Goal: Task Accomplishment & Management: Use online tool/utility

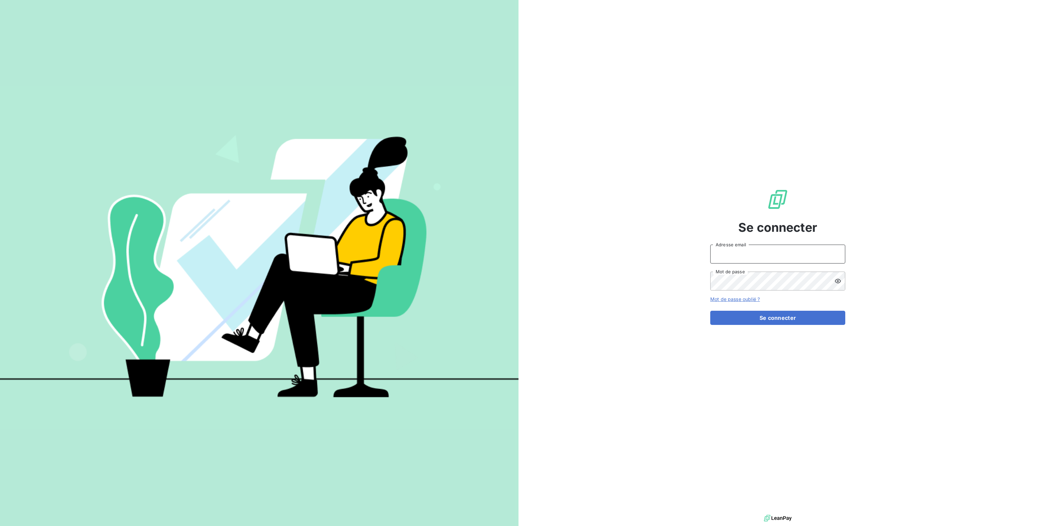
click at [730, 252] on input "Adresse email" at bounding box center [777, 254] width 135 height 19
type input "[PERSON_NAME][EMAIL_ADDRESS][DOMAIN_NAME]"
click at [776, 320] on button "Se connecter" at bounding box center [777, 318] width 135 height 14
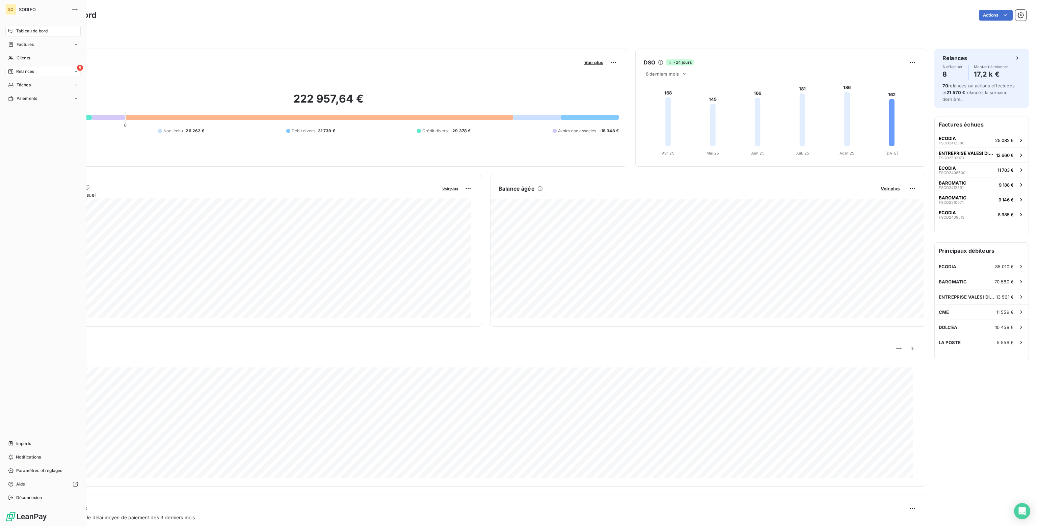
click at [22, 74] on span "Relances" at bounding box center [25, 72] width 18 height 6
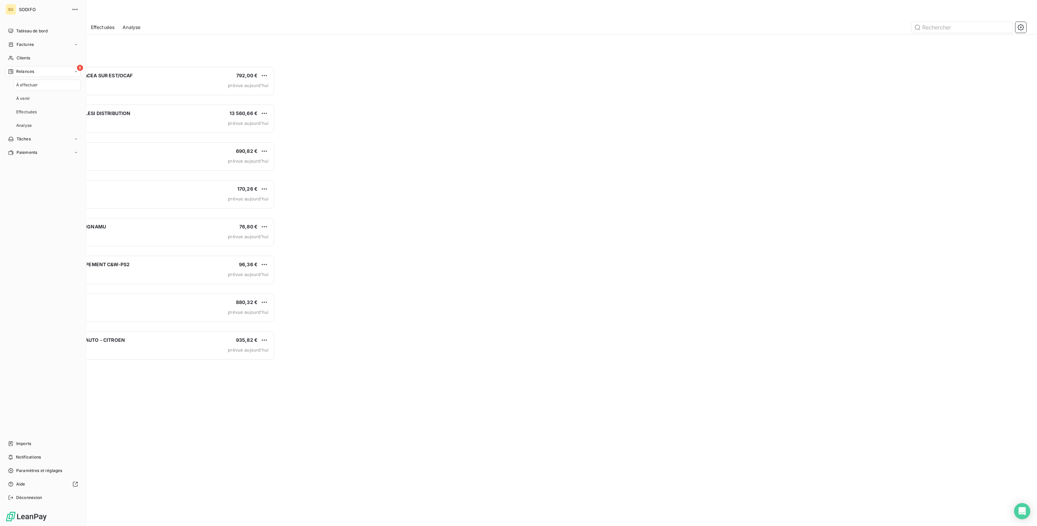
scroll to position [455, 237]
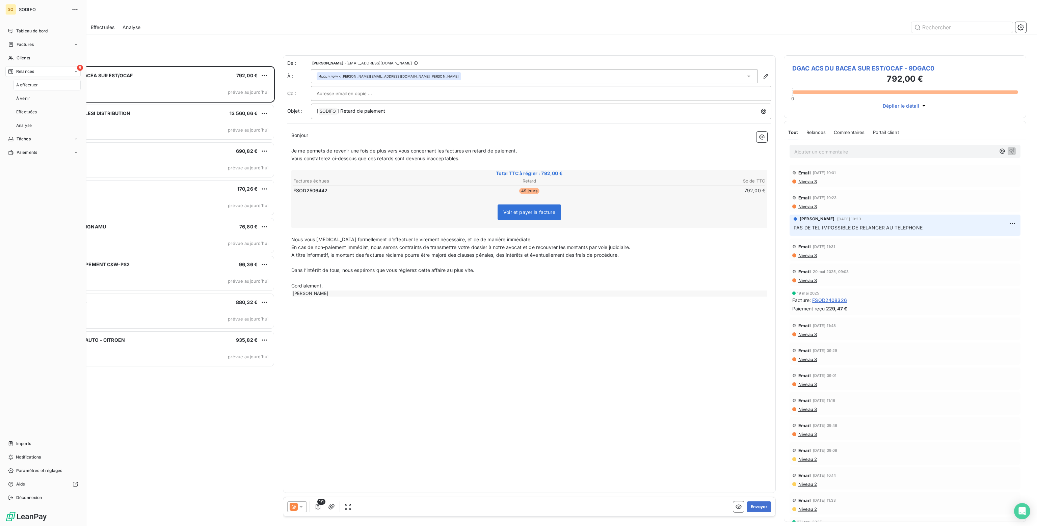
click at [24, 85] on span "À effectuer" at bounding box center [27, 85] width 22 height 6
click at [22, 69] on span "Relances" at bounding box center [25, 72] width 18 height 6
click at [24, 112] on span "Effectuées" at bounding box center [26, 112] width 21 height 6
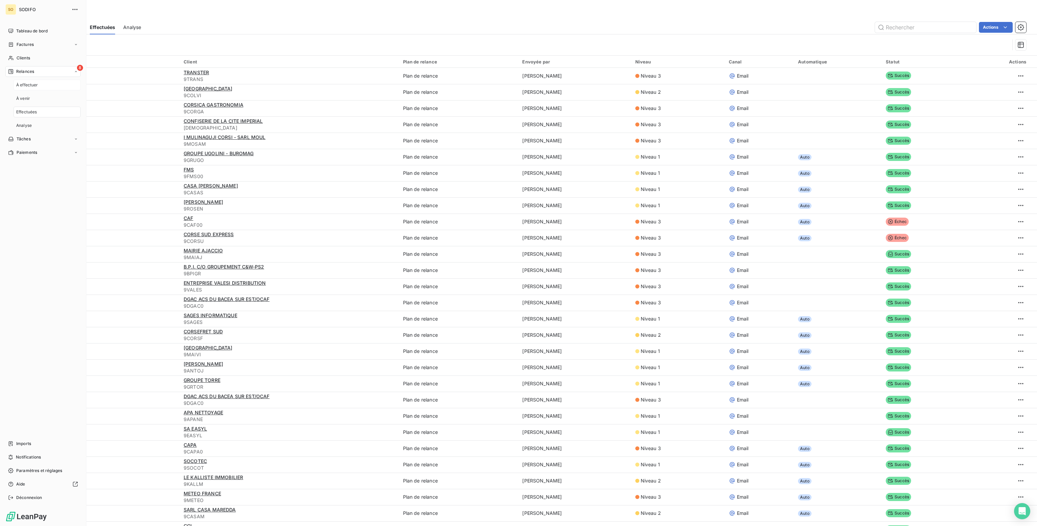
click at [24, 85] on span "À effectuer" at bounding box center [27, 85] width 22 height 6
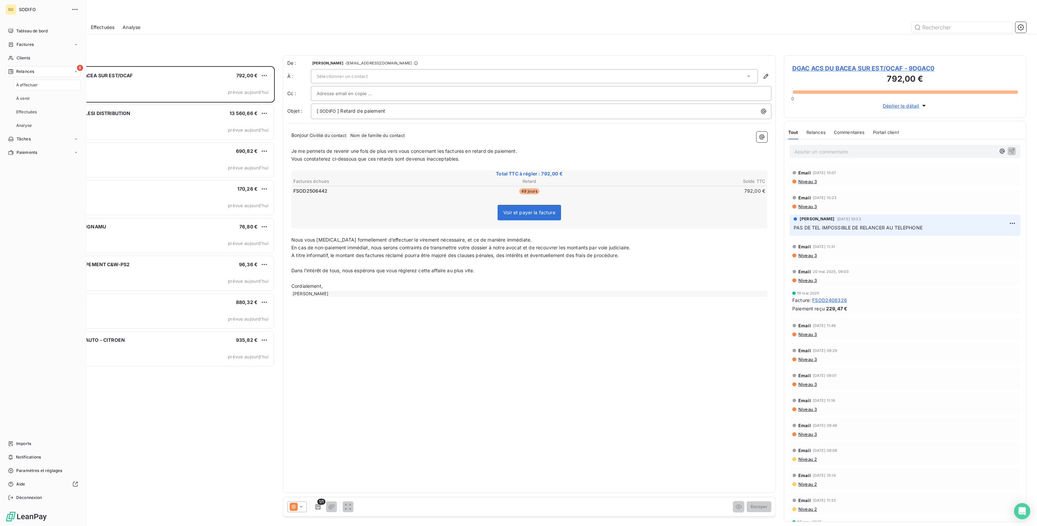
scroll to position [455, 237]
click at [21, 98] on span "À venir" at bounding box center [23, 98] width 14 height 6
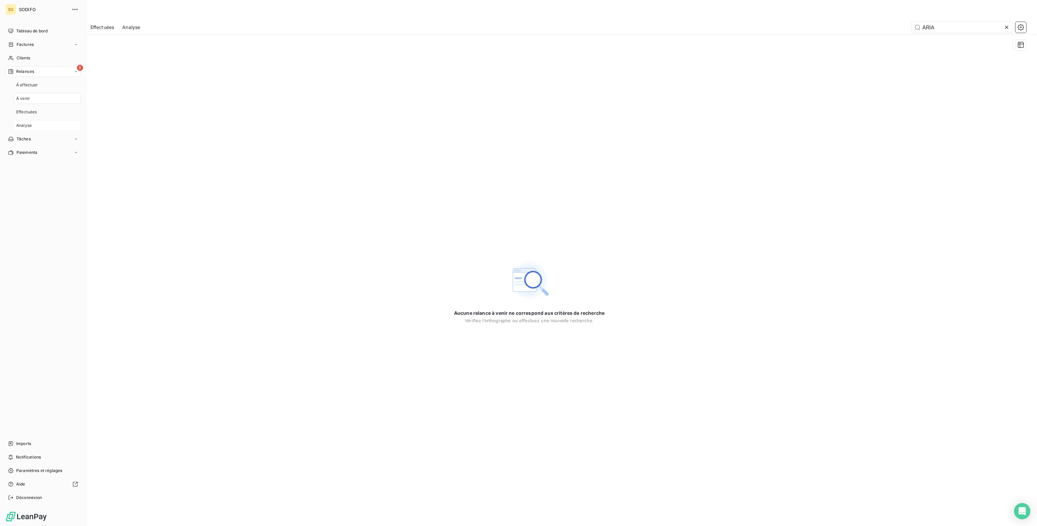
click at [25, 124] on span "Analyse" at bounding box center [24, 125] width 16 height 6
click at [22, 139] on span "Tâches" at bounding box center [24, 139] width 14 height 6
click at [26, 73] on span "Relances" at bounding box center [25, 72] width 18 height 6
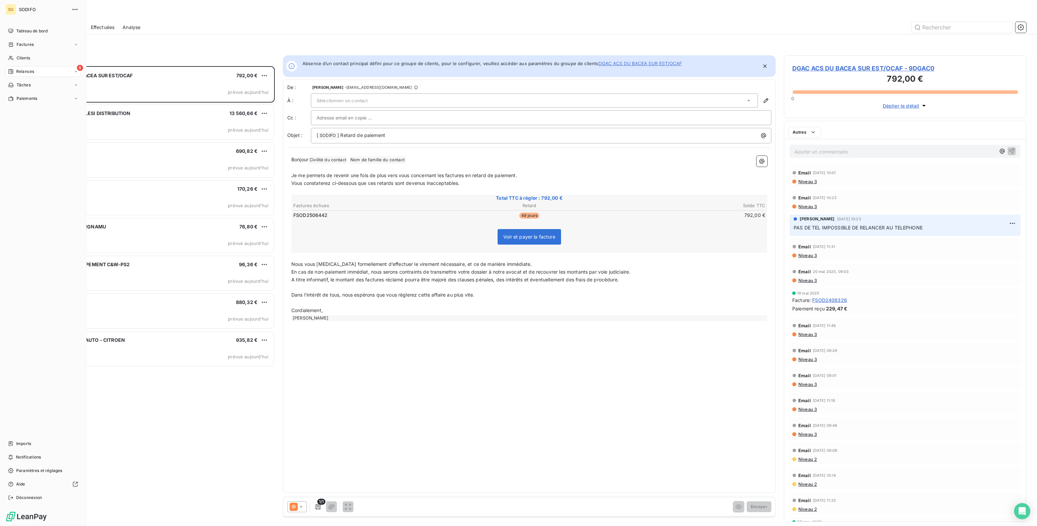
scroll to position [455, 237]
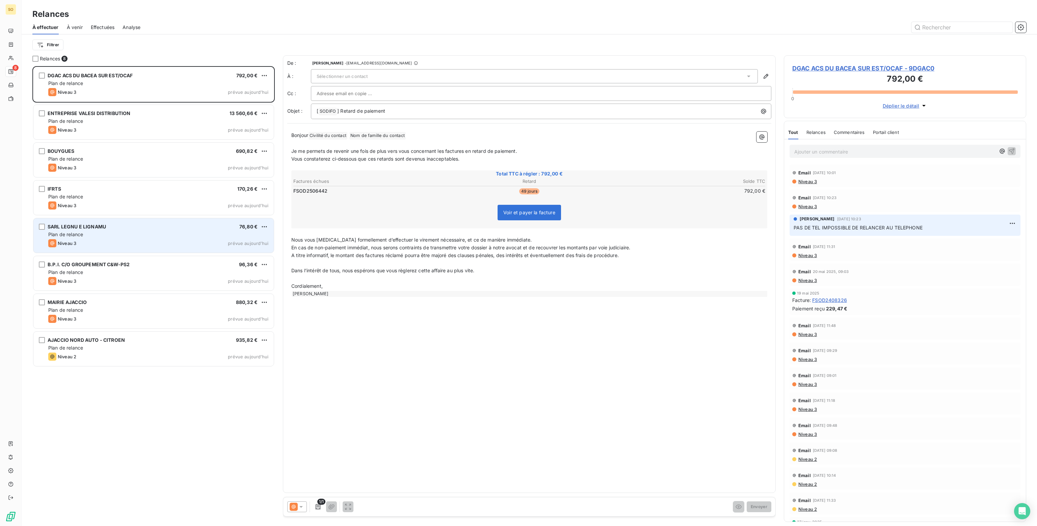
click at [141, 236] on div "Plan de relance" at bounding box center [158, 234] width 220 height 7
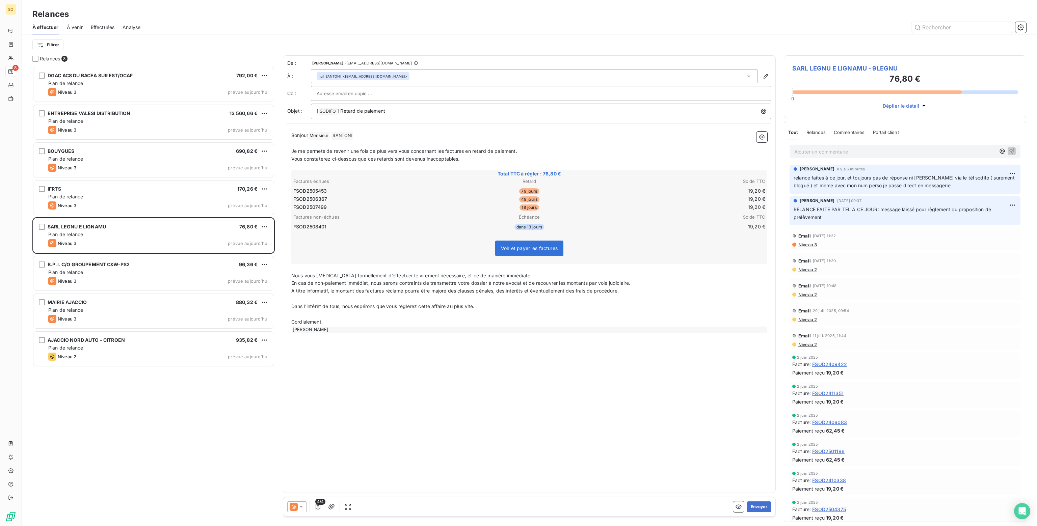
click at [521, 273] on p "Nous vous [MEDICAL_DATA] formellement d’effectuer le virement nécessaire, et ce…" at bounding box center [529, 276] width 476 height 8
click at [291, 273] on span "Nous vous [MEDICAL_DATA] formellement d’effectuer le virement nécessaire, et ce…" at bounding box center [411, 276] width 240 height 6
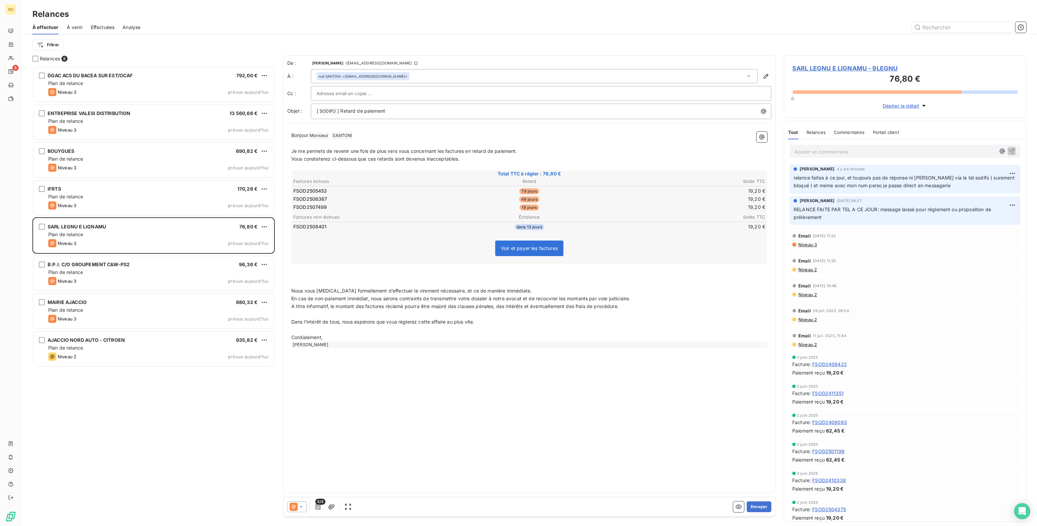
click at [289, 271] on div "Bonjour Monsieur ﻿ [PERSON_NAME] ﻿ ﻿ ﻿ Je me permets de revenir une fois de plu…" at bounding box center [529, 240] width 484 height 224
click at [298, 272] on p "﻿" at bounding box center [529, 276] width 476 height 8
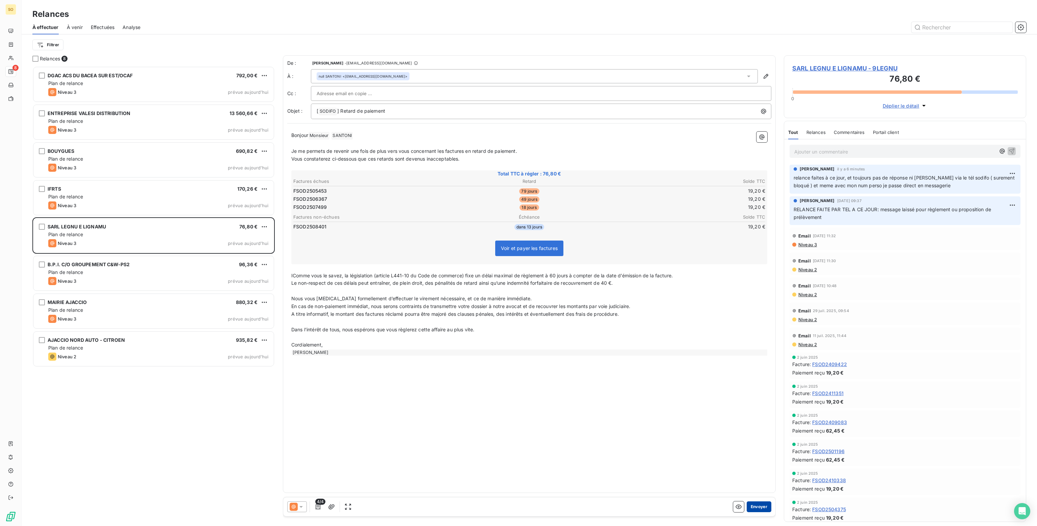
click at [758, 508] on button "Envoyer" at bounding box center [758, 506] width 25 height 11
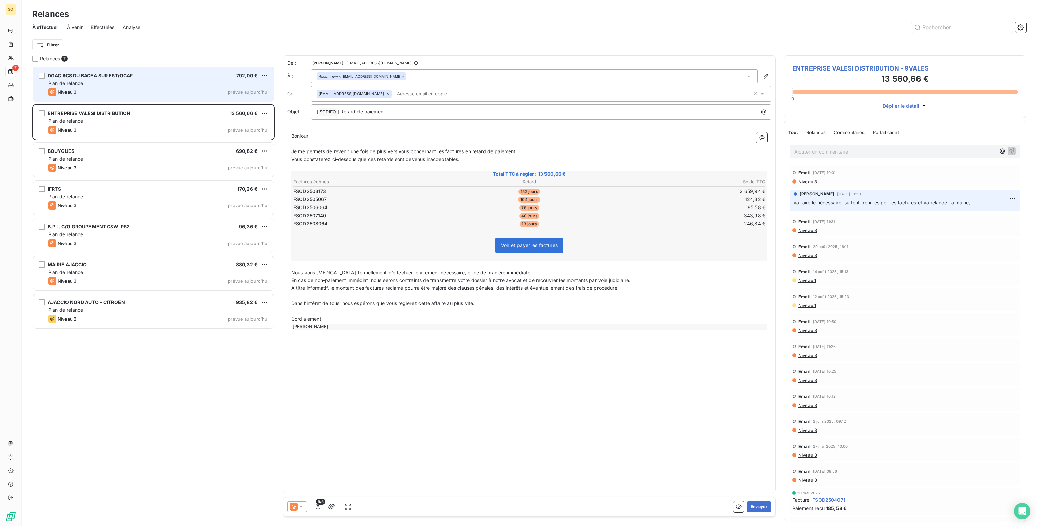
click at [138, 85] on div "Plan de relance" at bounding box center [158, 83] width 220 height 7
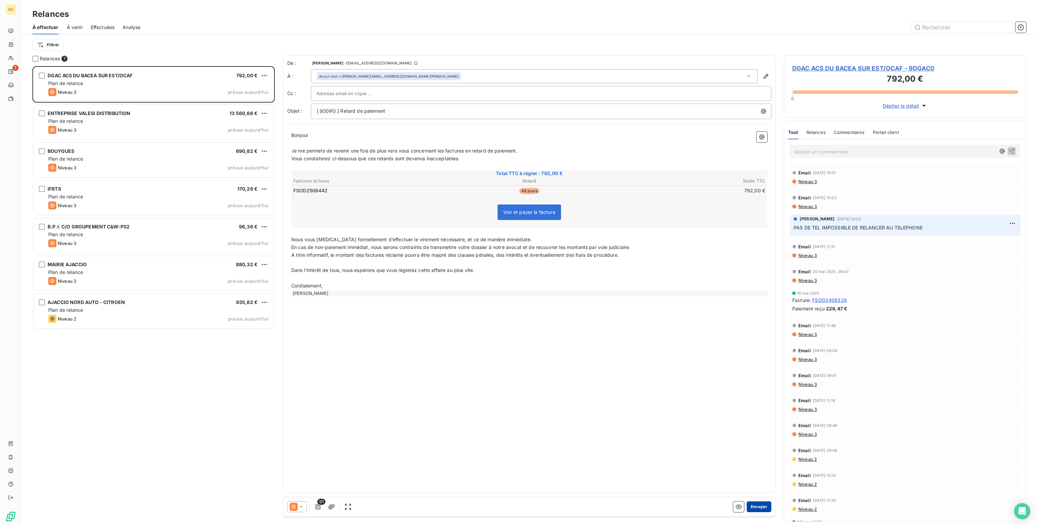
click at [760, 506] on button "Envoyer" at bounding box center [758, 506] width 25 height 11
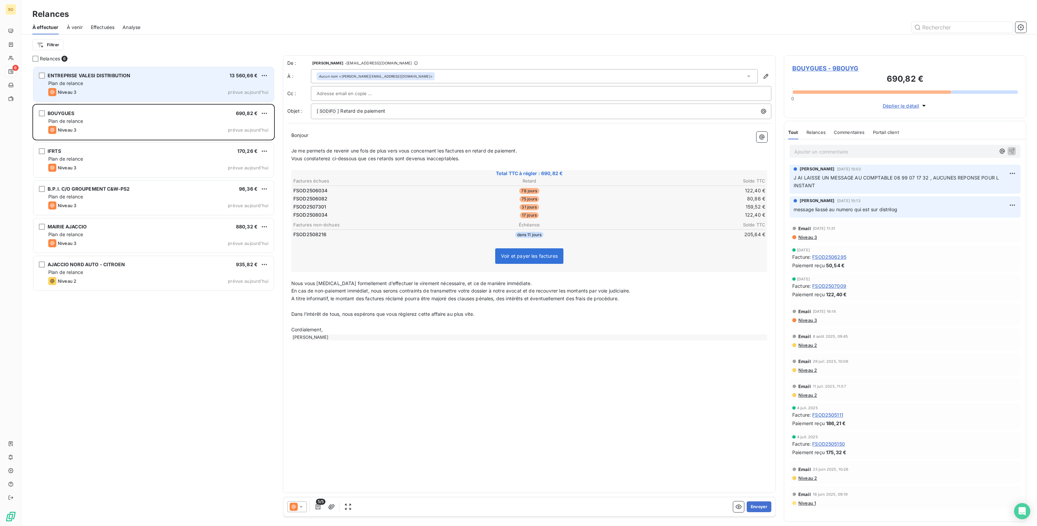
click at [162, 87] on div "ENTREPRISE VALESI DISTRIBUTION 13 560,66 € Plan de relance Niveau 3 prévue [DAT…" at bounding box center [153, 84] width 240 height 34
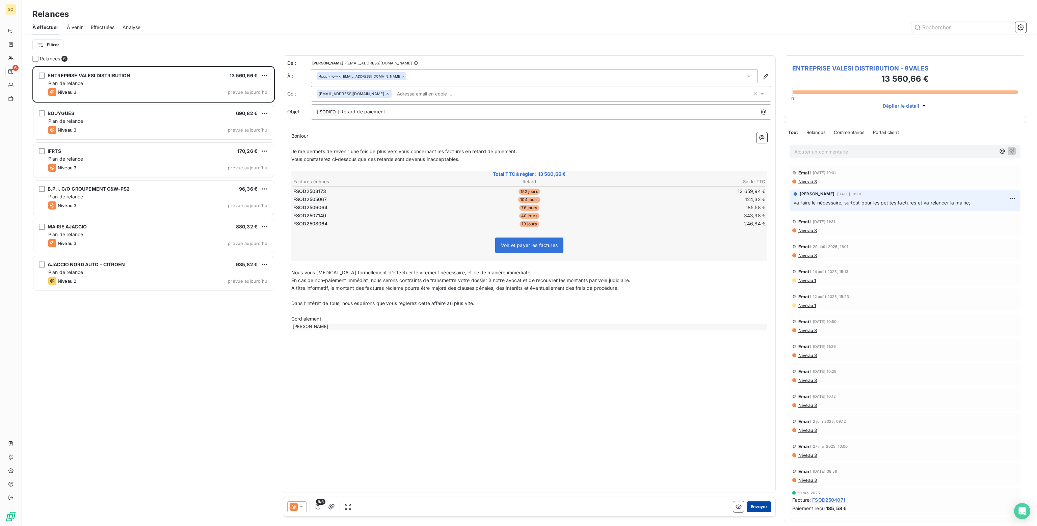
click at [756, 508] on button "Envoyer" at bounding box center [758, 506] width 25 height 11
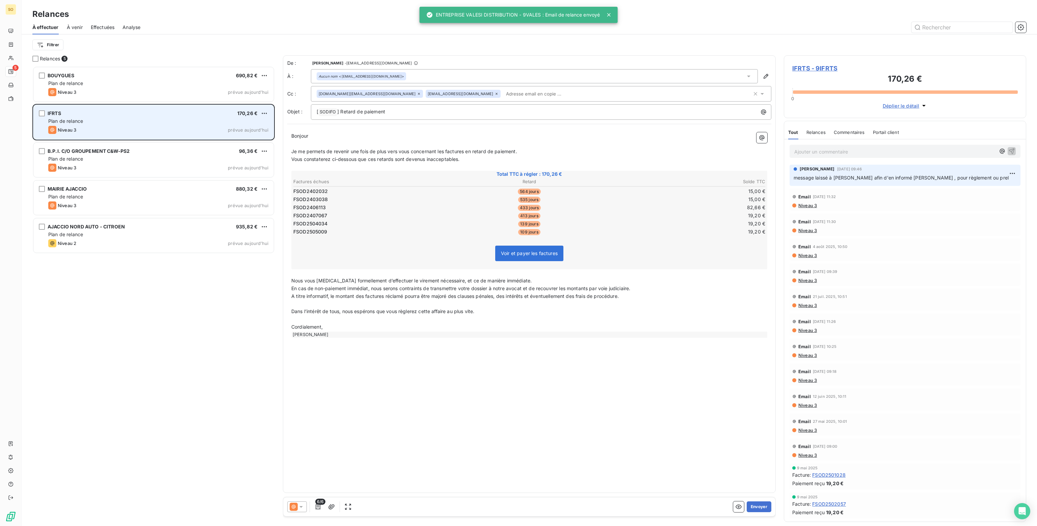
click at [142, 117] on div "IFRTS 170,26 € Plan de relance Niveau 3 prévue [DATE]" at bounding box center [153, 122] width 240 height 34
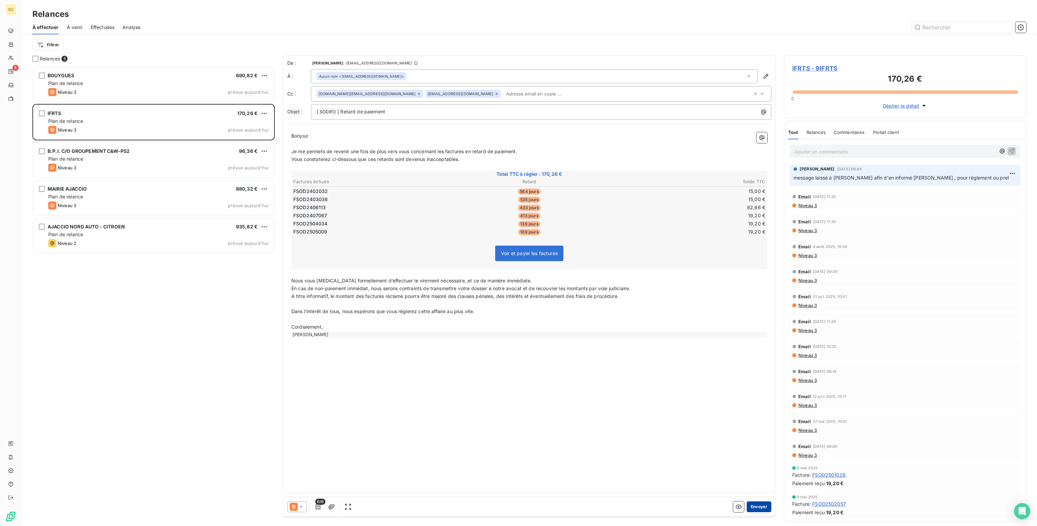
click at [758, 505] on button "Envoyer" at bounding box center [758, 506] width 25 height 11
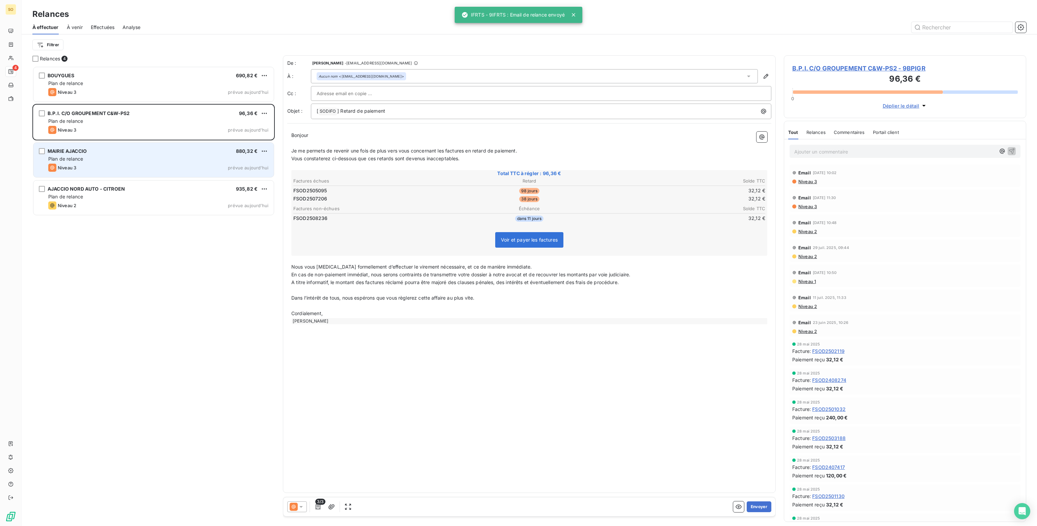
click at [137, 154] on div "MAIRIE AJACCIO 880,32 €" at bounding box center [158, 151] width 220 height 6
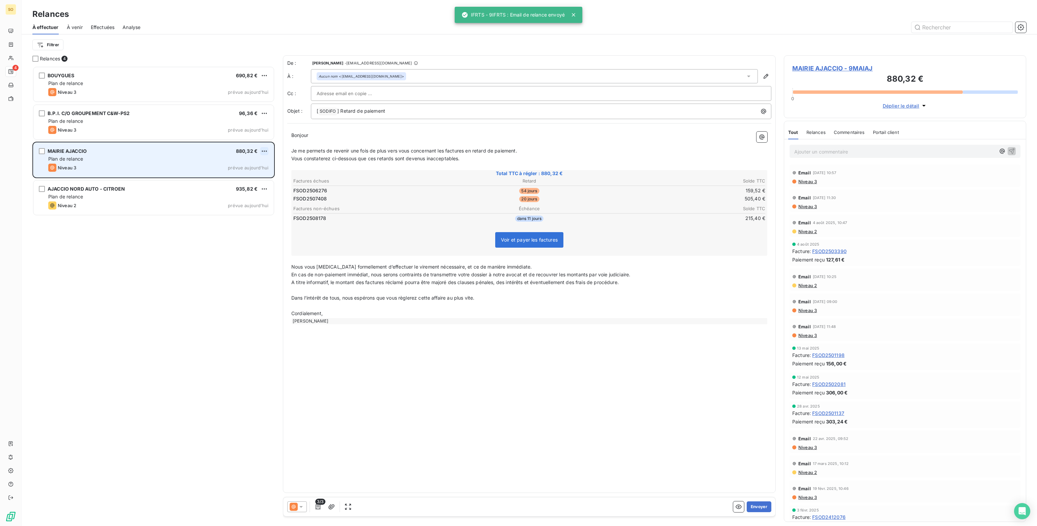
click at [267, 149] on html "SO 4 Relances À effectuer À venir Effectuées Analyse Filtrer Relances 4 BOUYGUE…" at bounding box center [518, 263] width 1037 height 526
click at [232, 176] on div "Passer cette action" at bounding box center [235, 176] width 60 height 11
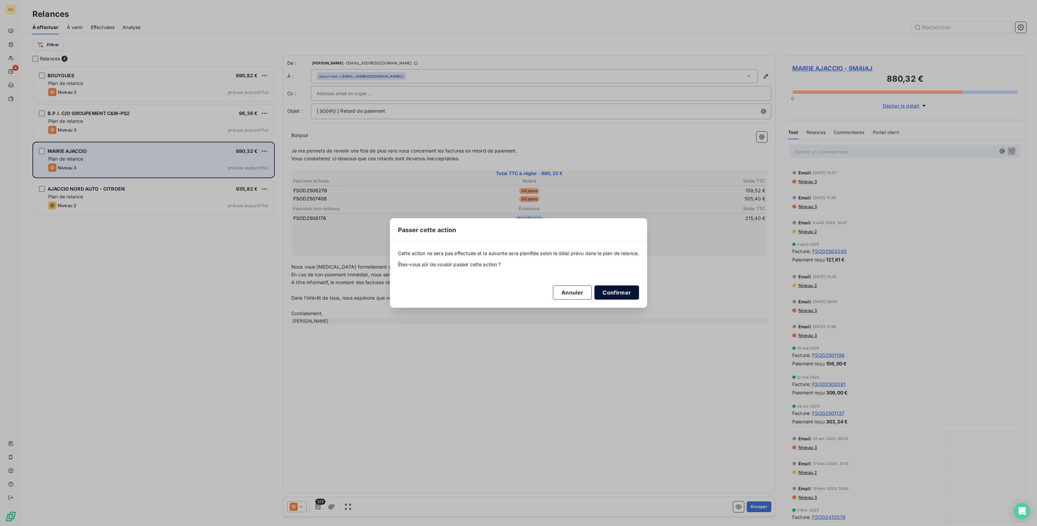
click at [615, 293] on button "Confirmer" at bounding box center [616, 292] width 45 height 14
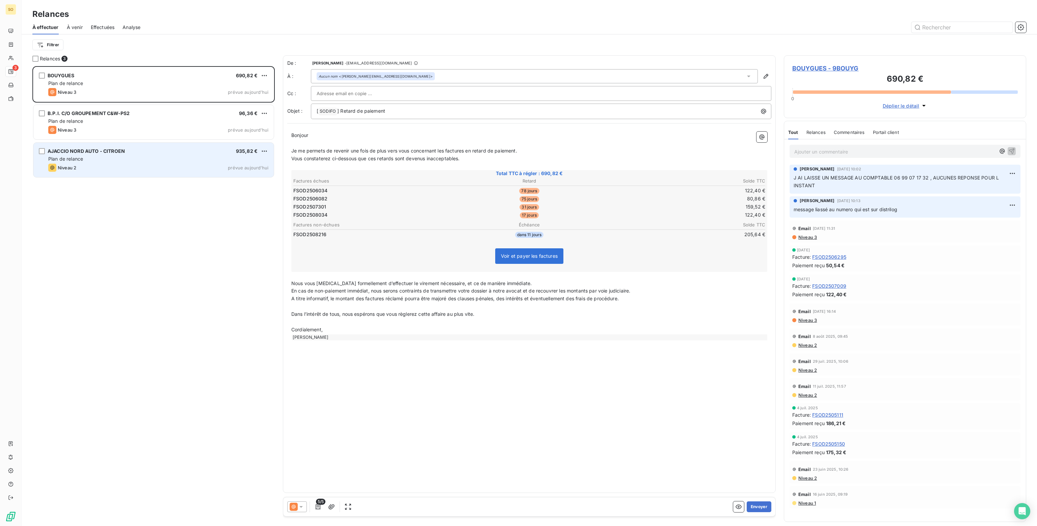
click at [197, 158] on div "Plan de relance" at bounding box center [158, 159] width 220 height 7
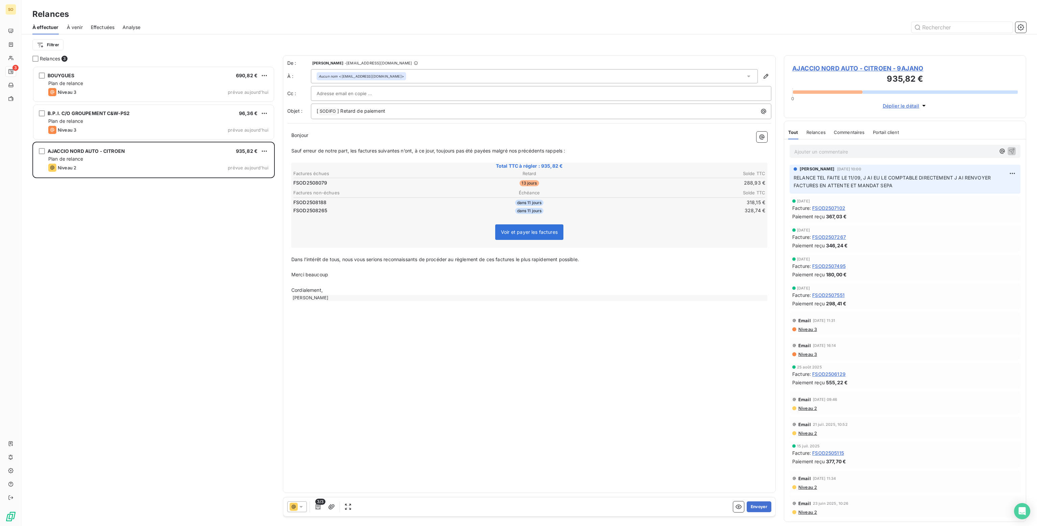
click at [301, 504] on icon at bounding box center [301, 506] width 7 height 7
click at [307, 469] on span "Niveau 1" at bounding box center [310, 466] width 19 height 7
click at [758, 505] on button "Envoyer" at bounding box center [758, 506] width 25 height 11
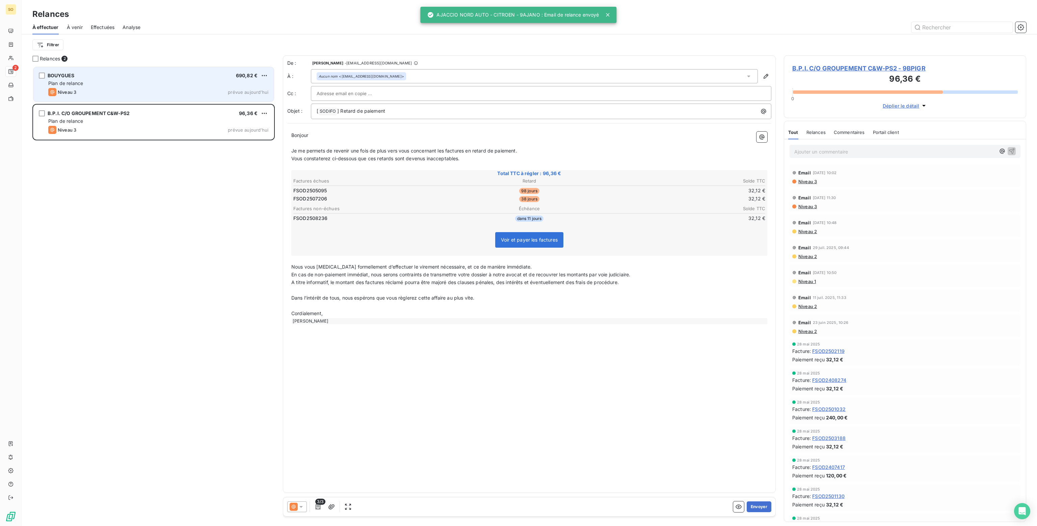
click at [191, 87] on div "BOUYGUES 690,82 € Plan de relance Niveau 3 prévue [DATE]" at bounding box center [153, 84] width 240 height 34
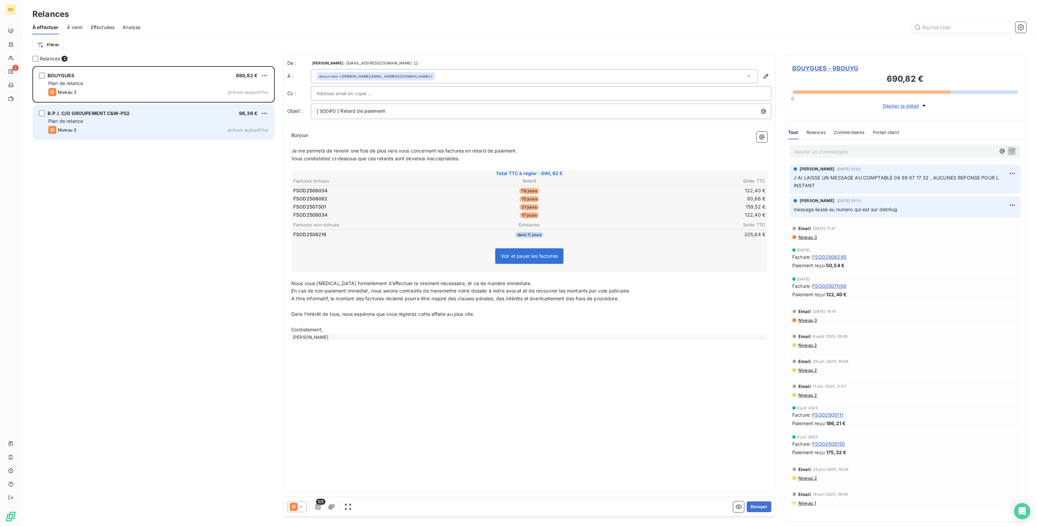
click at [162, 131] on div "Niveau 3 prévue aujourd’hui" at bounding box center [158, 130] width 220 height 8
